Goal: Information Seeking & Learning: Check status

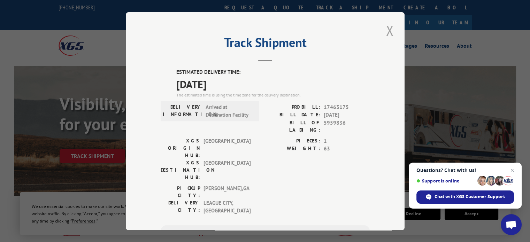
click at [384, 30] on button "Close modal" at bounding box center [390, 30] width 12 height 19
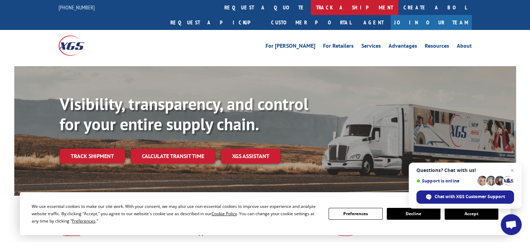
click at [311, 9] on link "track a shipment" at bounding box center [354, 7] width 87 height 15
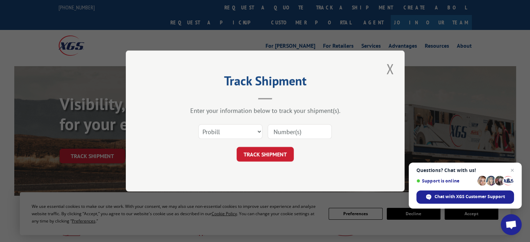
paste input "17225349"
type input "17225349"
click at [256, 155] on button "TRACK SHIPMENT" at bounding box center [264, 154] width 57 height 15
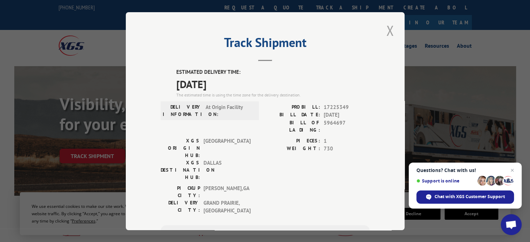
click at [384, 32] on button "Close modal" at bounding box center [390, 30] width 12 height 19
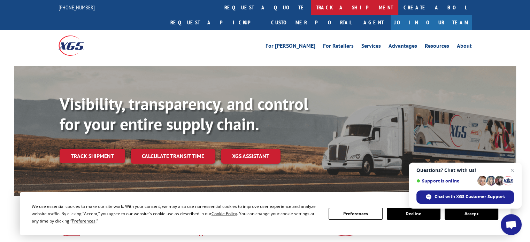
click at [311, 5] on link "track a shipment" at bounding box center [354, 7] width 87 height 15
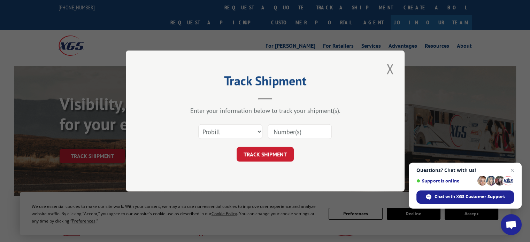
paste input "17224723"
type input "17224723"
click at [278, 152] on button "TRACK SHIPMENT" at bounding box center [264, 154] width 57 height 15
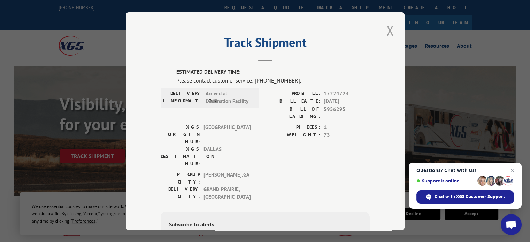
click at [390, 31] on button "Close modal" at bounding box center [390, 30] width 12 height 19
